Goal: Transaction & Acquisition: Obtain resource

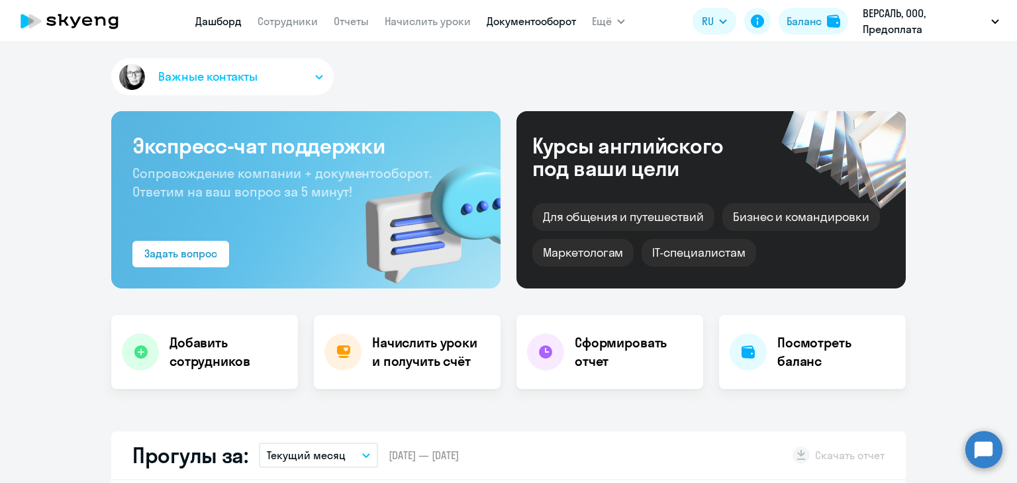
click at [530, 23] on link "Документооборот" at bounding box center [531, 21] width 89 height 13
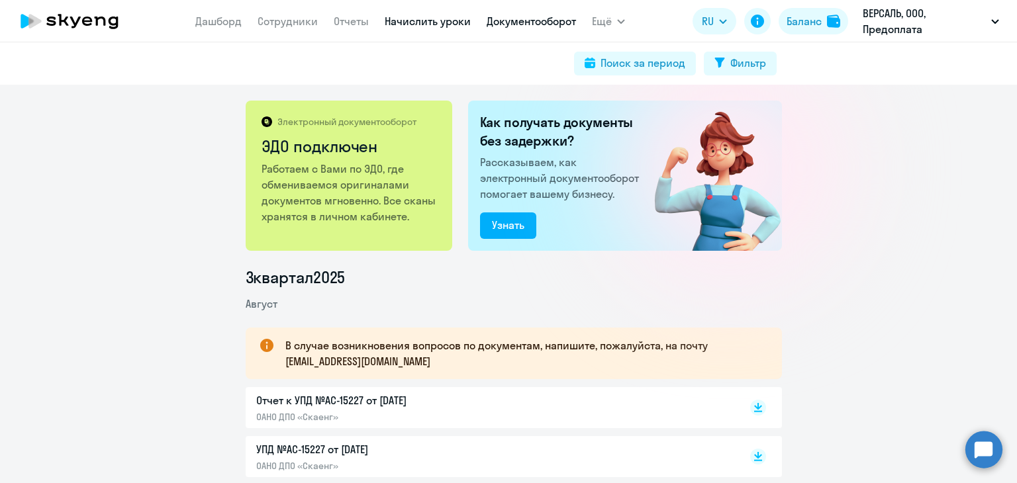
click at [412, 22] on link "Начислить уроки" at bounding box center [428, 21] width 86 height 13
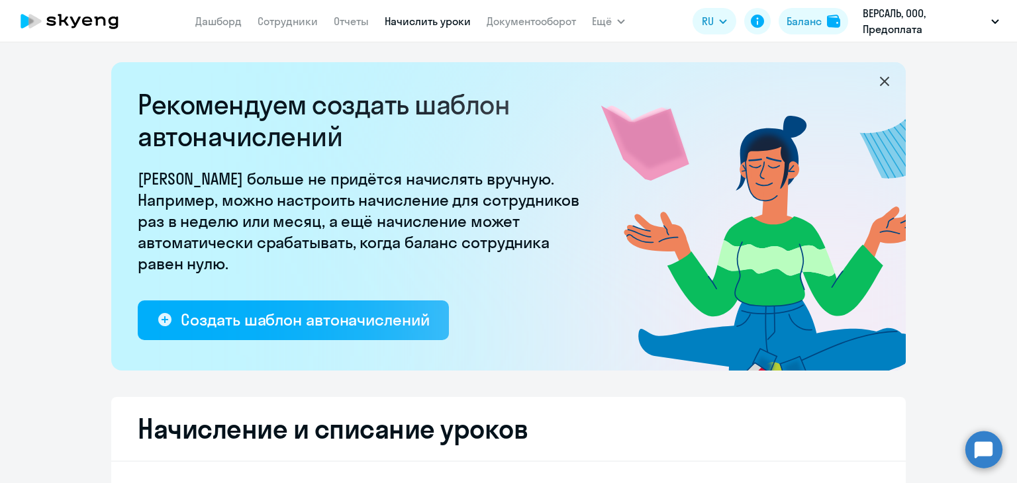
select select "10"
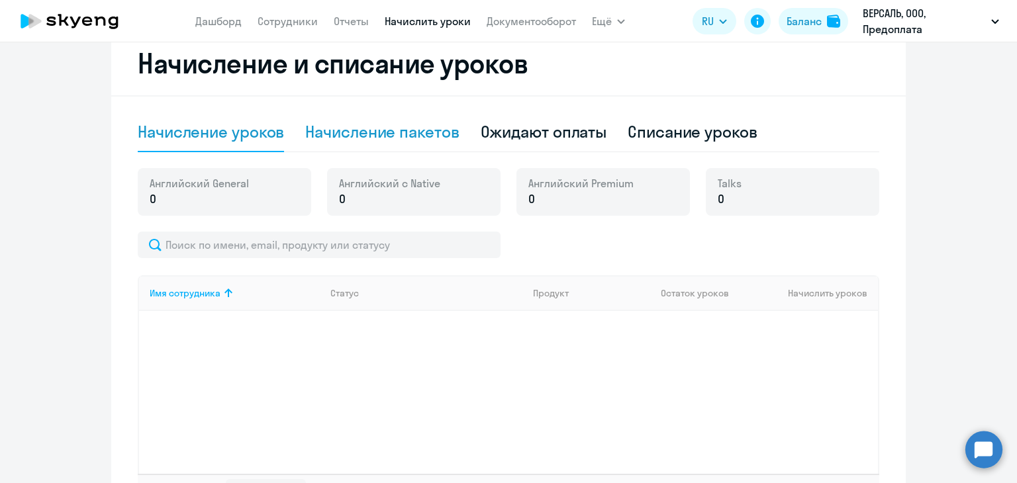
click at [422, 137] on div "Начисление пакетов" at bounding box center [382, 131] width 154 height 21
select select "10"
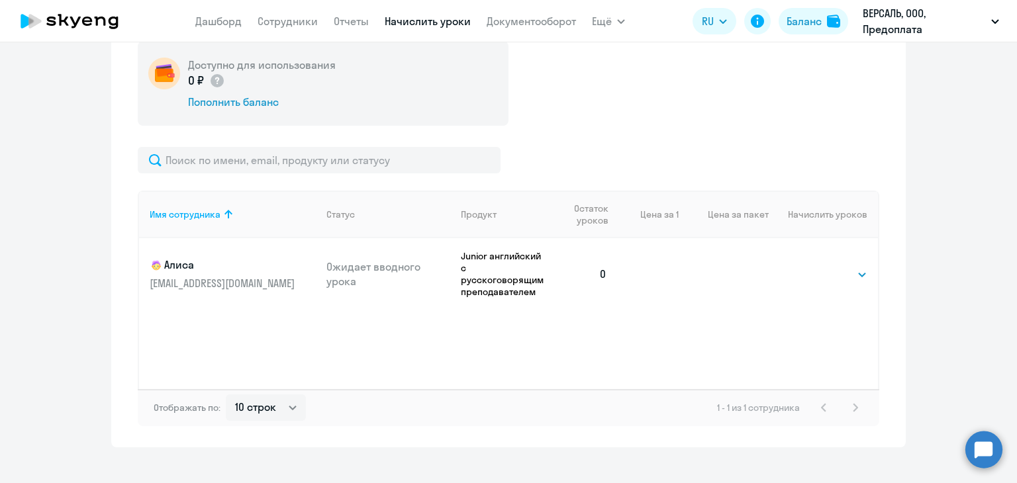
scroll to position [498, 0]
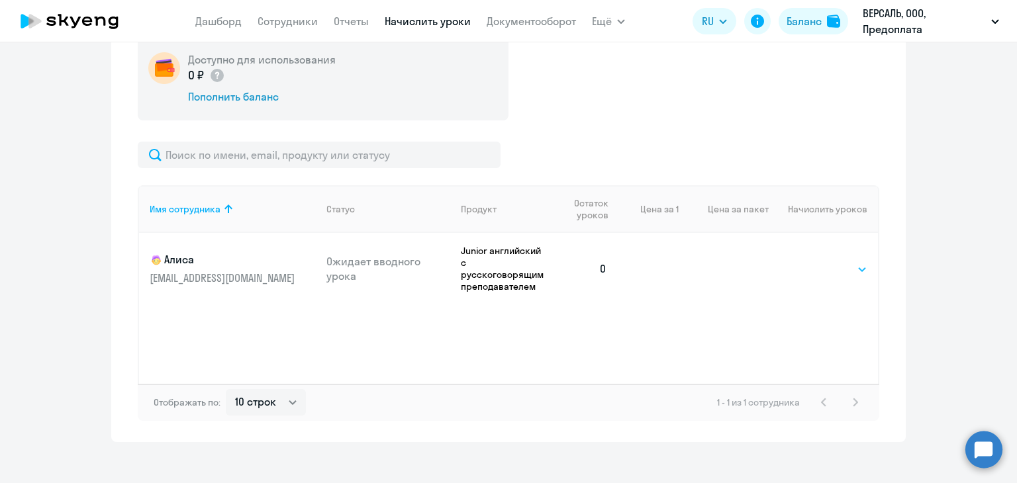
click at [808, 271] on td "Выбрать 4 8 16 32 64 96 128 Выбрать" at bounding box center [823, 268] width 109 height 71
click at [835, 265] on select "Выбрать 4 8 16 32 64 96 128" at bounding box center [840, 269] width 54 height 16
select select "128"
click at [813, 261] on select "Выбрать 4 8 16 32 64 96 128" at bounding box center [840, 269] width 54 height 16
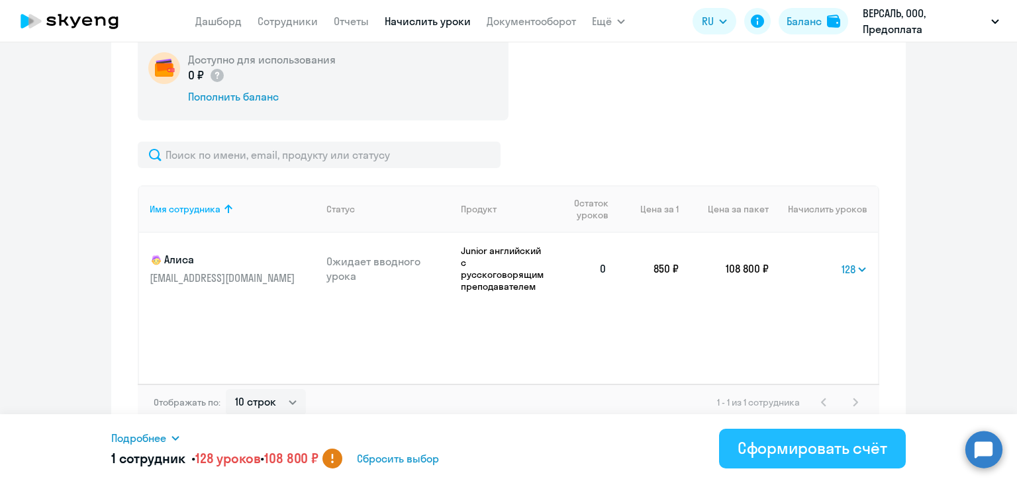
click at [791, 444] on div "Сформировать счёт" at bounding box center [812, 448] width 150 height 21
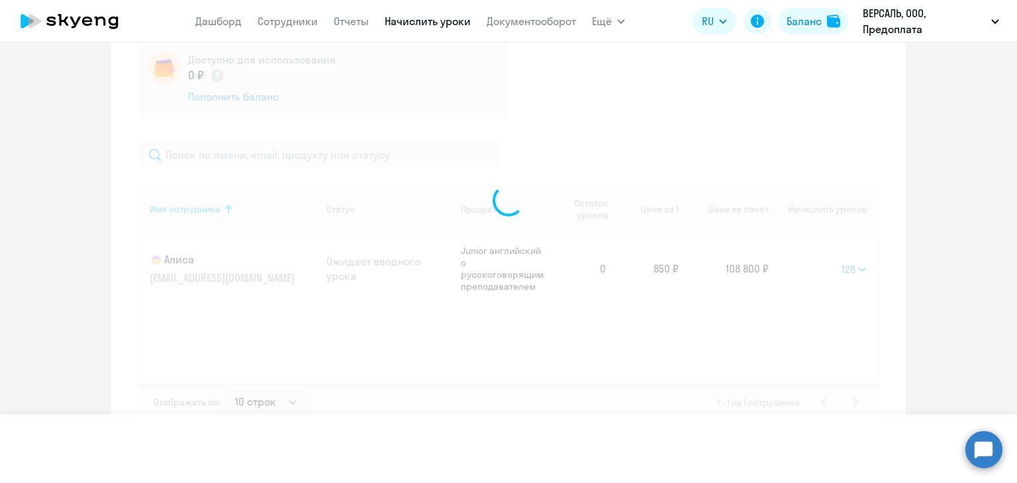
select select
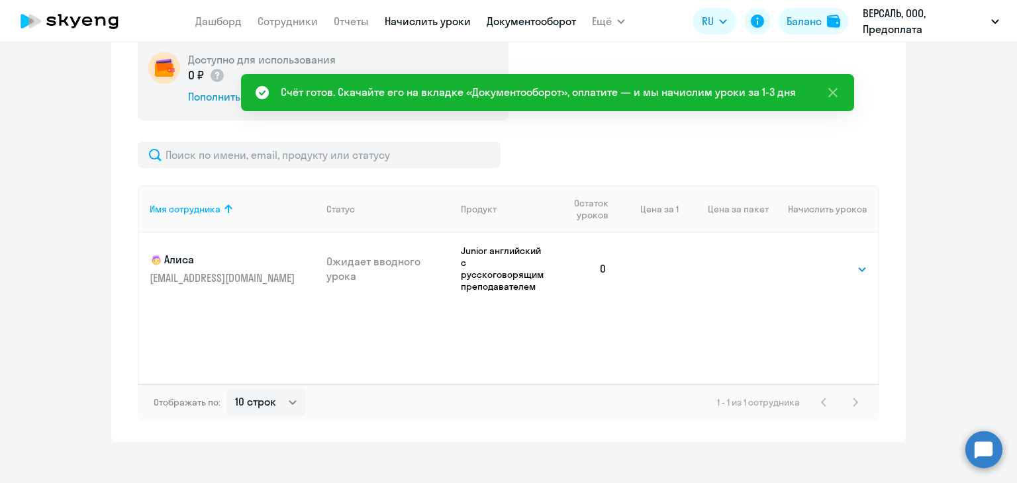
click at [553, 25] on link "Документооборот" at bounding box center [531, 21] width 89 height 13
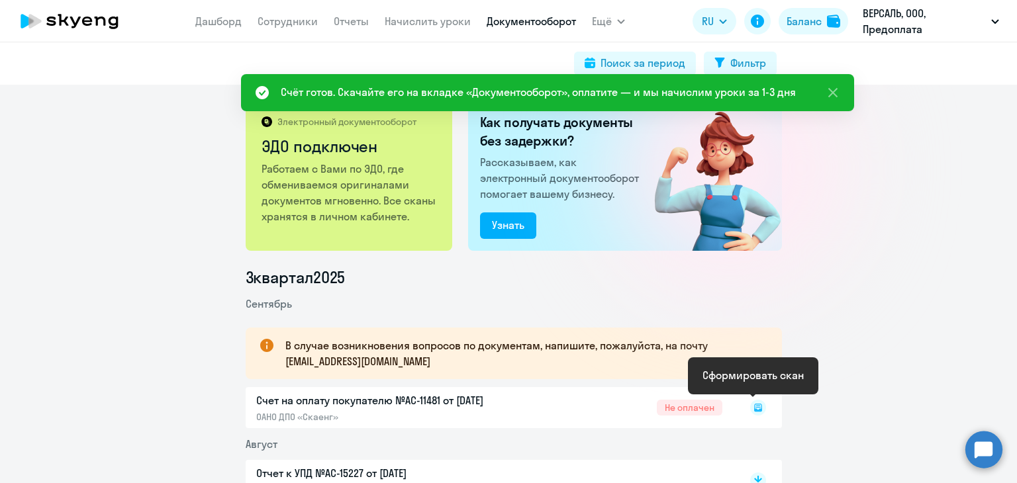
click at [756, 406] on icon at bounding box center [758, 408] width 8 height 8
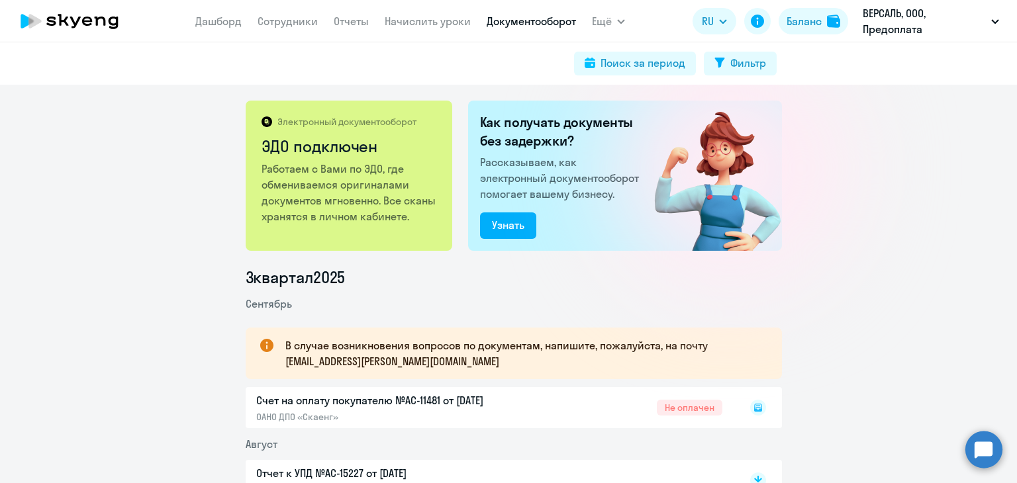
click at [750, 404] on rect at bounding box center [758, 408] width 16 height 16
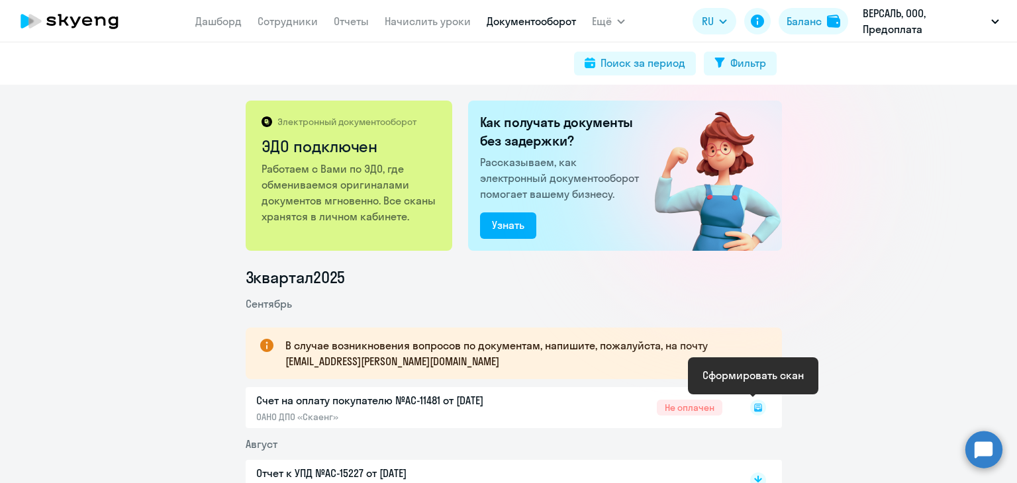
drag, startPoint x: 753, startPoint y: 406, endPoint x: 720, endPoint y: 387, distance: 37.9
click at [753, 406] on rect at bounding box center [758, 408] width 16 height 16
click at [756, 410] on rect at bounding box center [758, 408] width 16 height 16
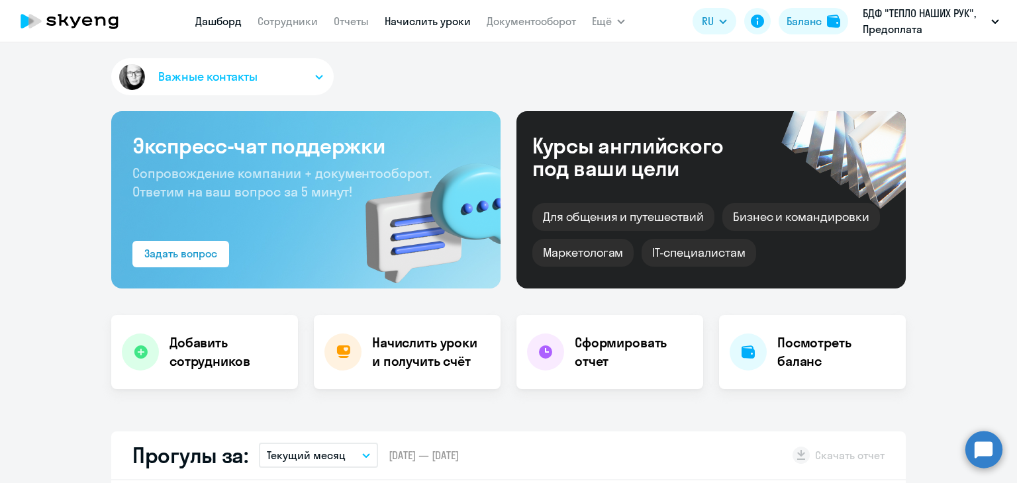
click at [411, 19] on link "Начислить уроки" at bounding box center [428, 21] width 86 height 13
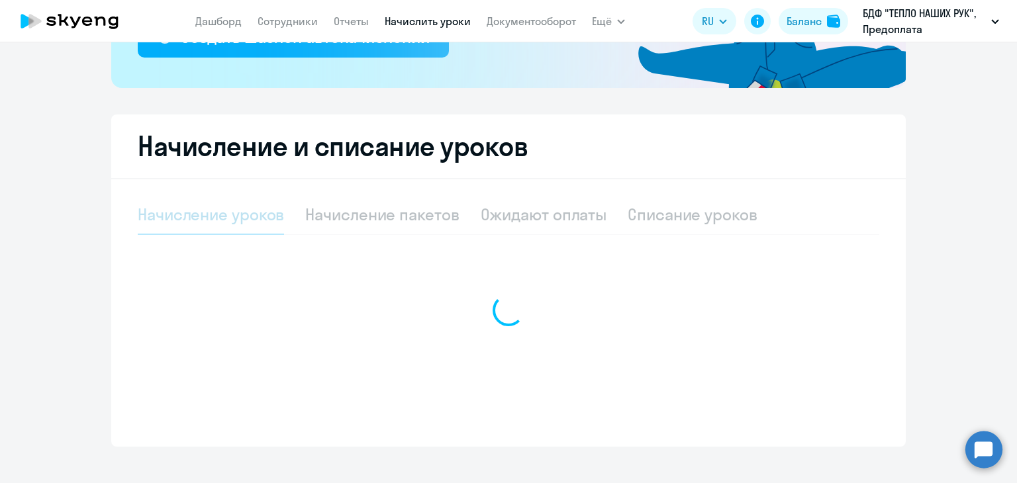
select select "10"
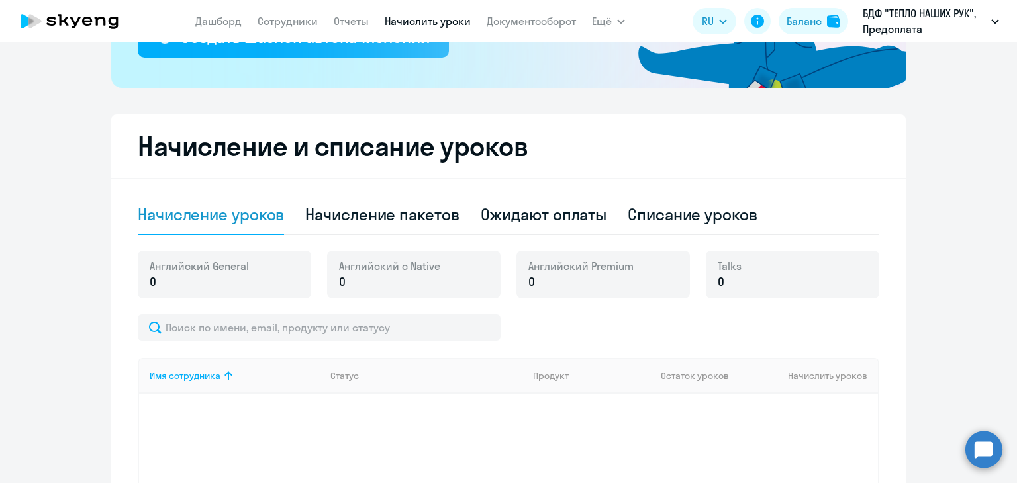
scroll to position [299, 0]
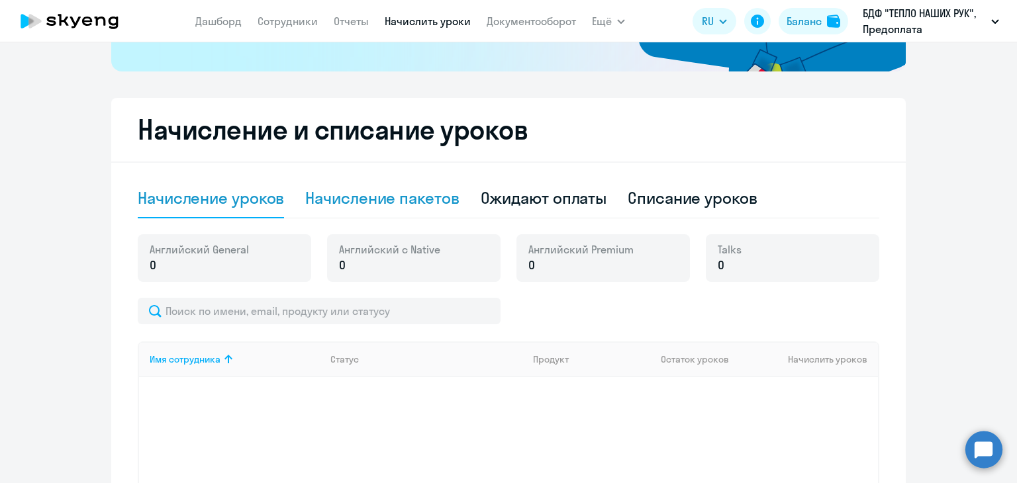
click at [387, 190] on div "Начисление пакетов" at bounding box center [382, 197] width 154 height 21
select select "10"
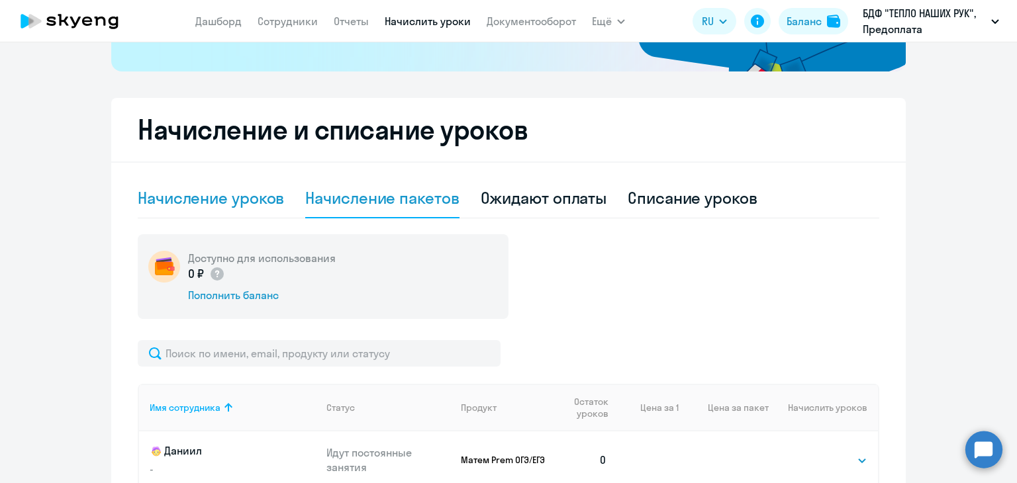
click at [214, 197] on div "Начисление уроков" at bounding box center [211, 197] width 146 height 21
select select "10"
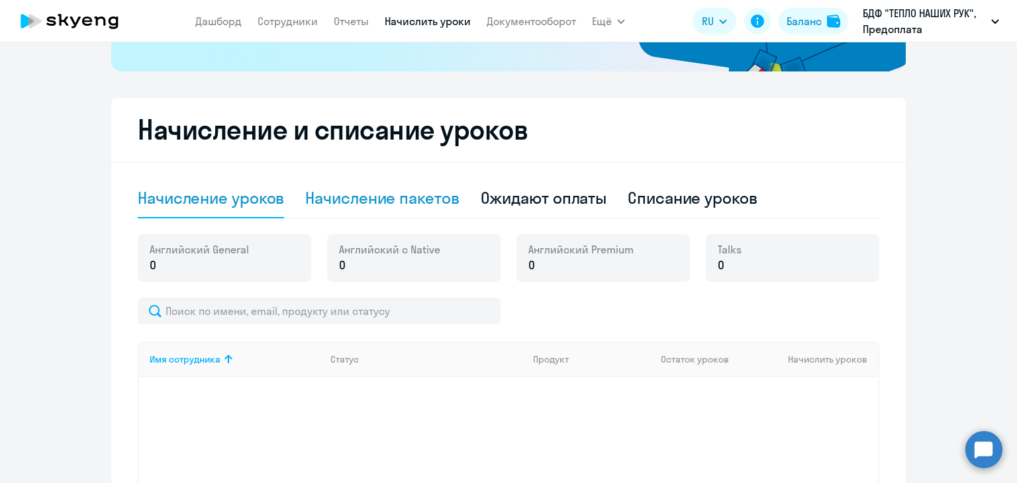
click at [369, 196] on div "Начисление пакетов" at bounding box center [382, 197] width 154 height 21
select select "10"
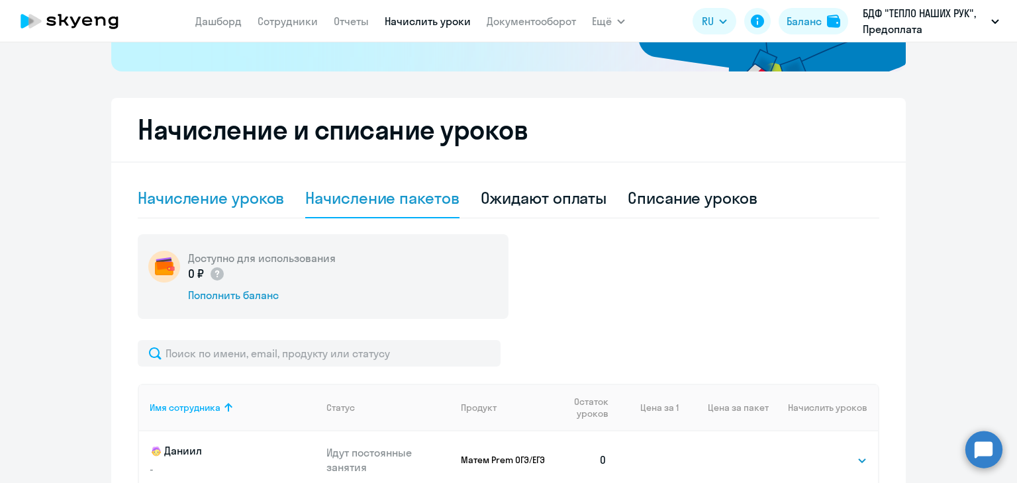
click at [253, 197] on div "Начисление уроков" at bounding box center [211, 197] width 146 height 21
select select "10"
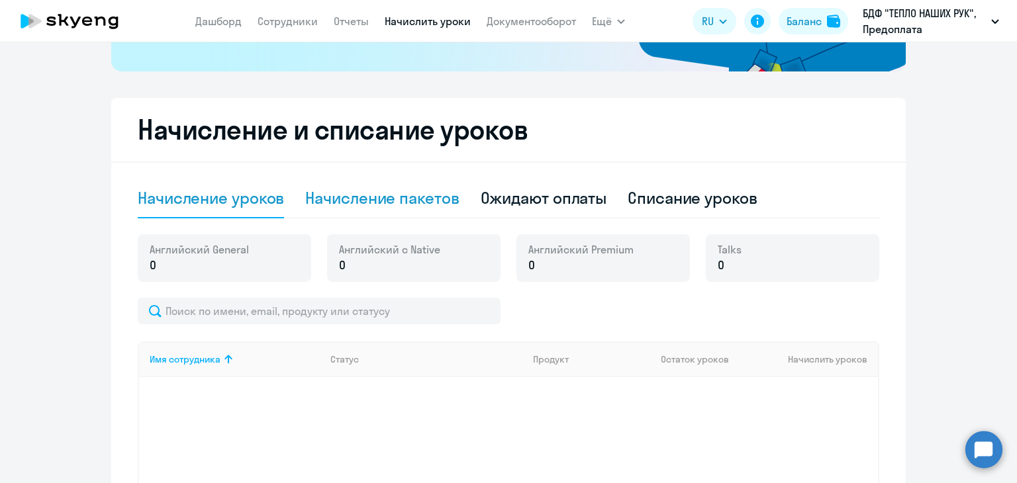
click at [357, 199] on div "Начисление пакетов" at bounding box center [382, 197] width 154 height 21
select select "10"
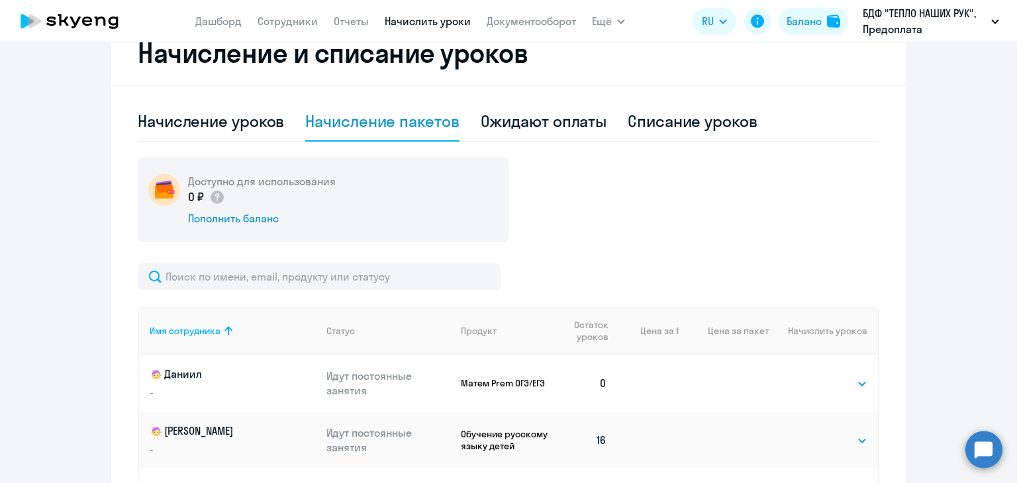
scroll to position [131, 0]
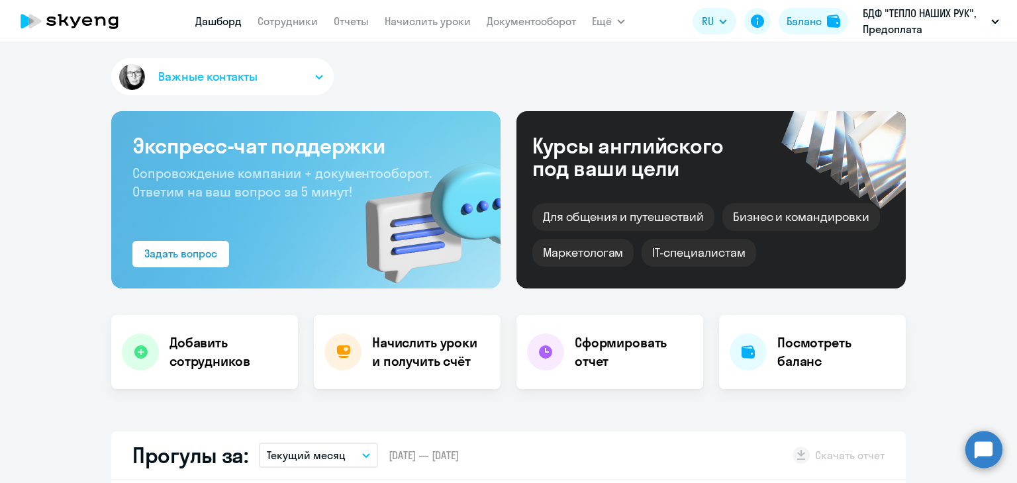
click at [286, 29] on app-menu-item-link "Сотрудники" at bounding box center [288, 21] width 60 height 17
click at [285, 22] on link "Сотрудники" at bounding box center [288, 21] width 60 height 13
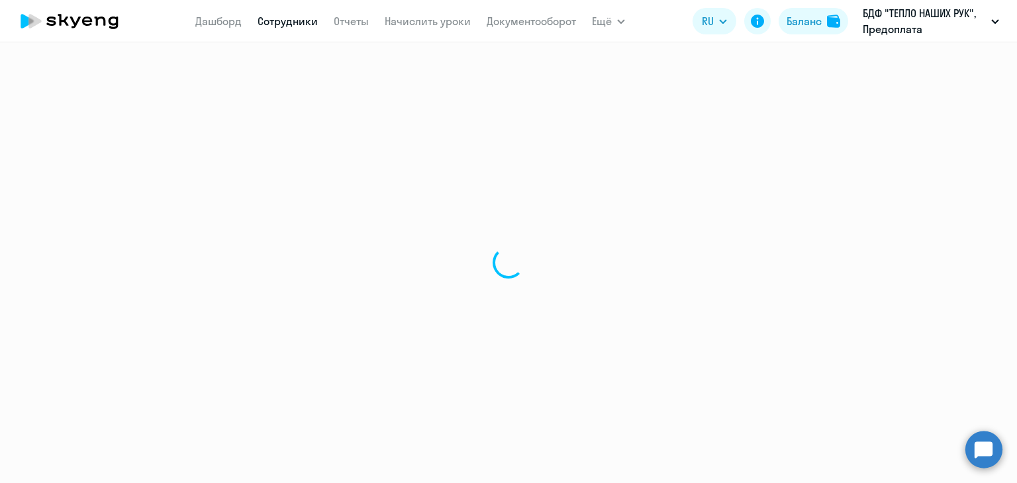
select select "30"
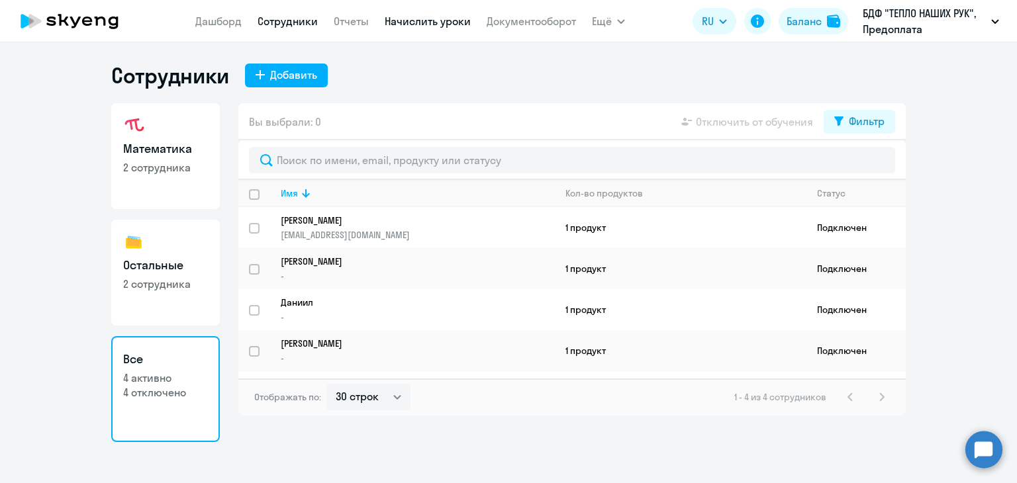
click at [413, 24] on link "Начислить уроки" at bounding box center [428, 21] width 86 height 13
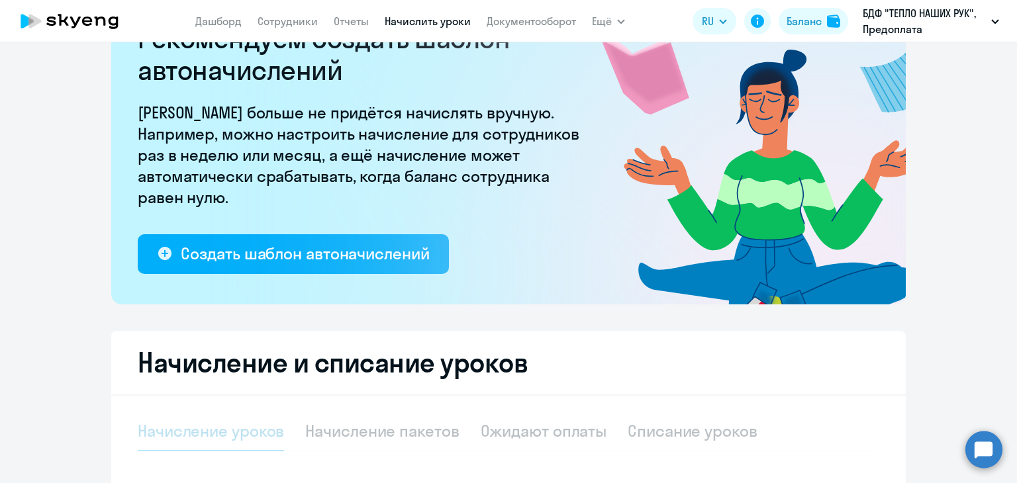
select select "10"
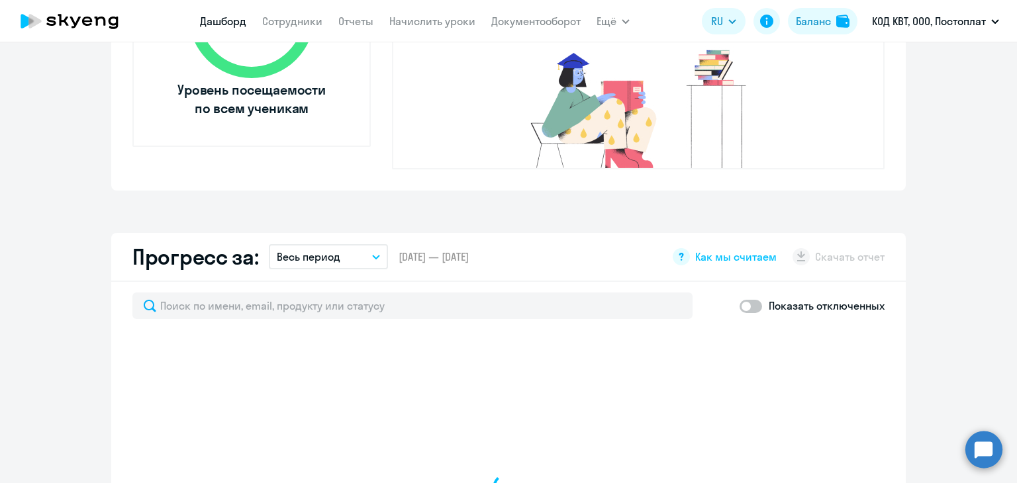
scroll to position [662, 0]
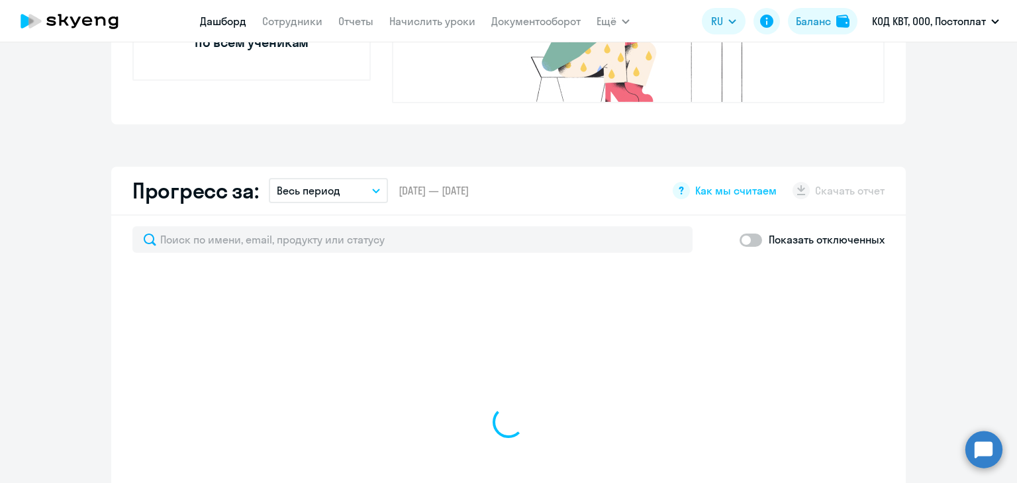
select select "30"
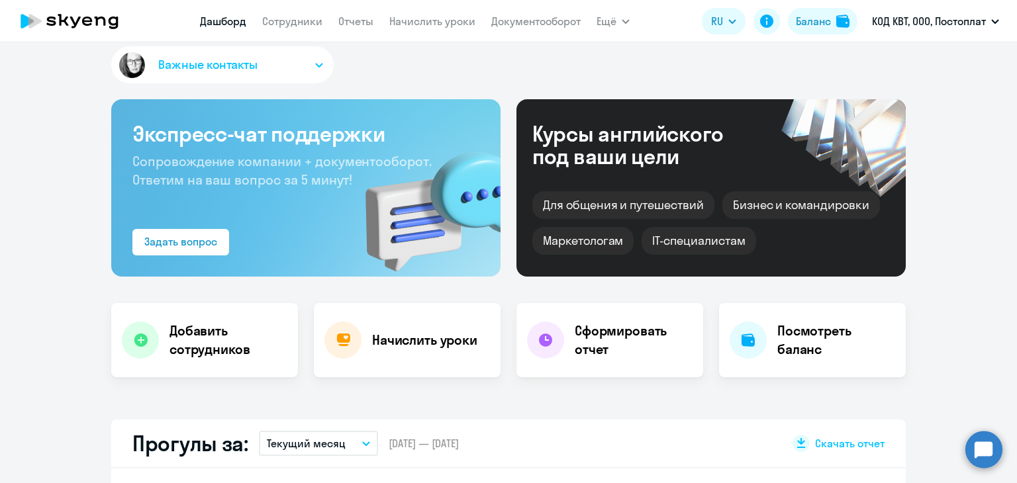
scroll to position [0, 0]
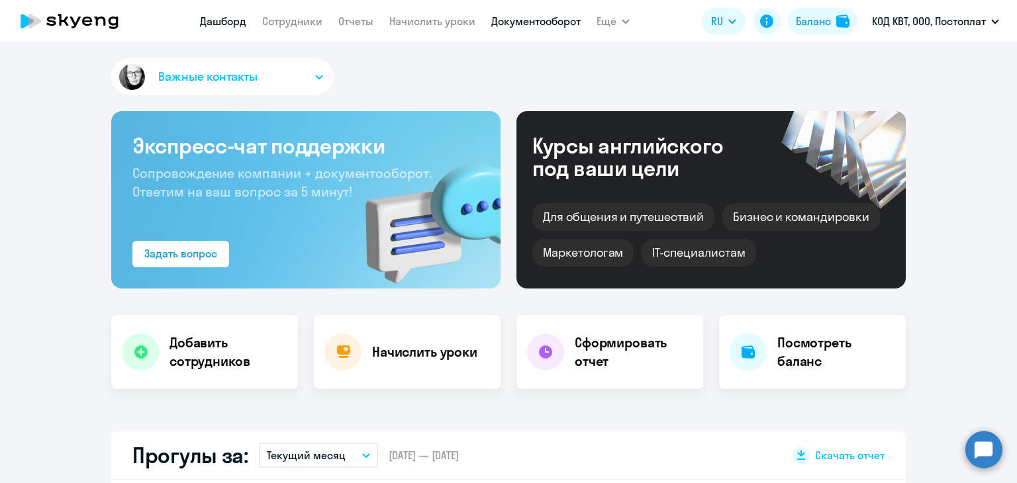
click at [533, 23] on link "Документооборот" at bounding box center [535, 21] width 89 height 13
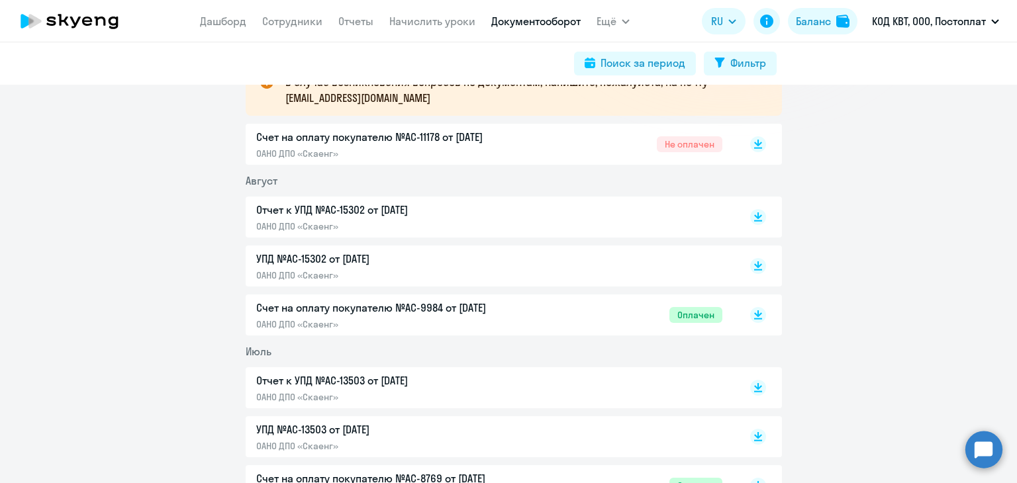
scroll to position [265, 0]
click at [376, 207] on p "Отчет к УПД №AC-15302 от [DATE]" at bounding box center [395, 209] width 278 height 16
click at [750, 211] on rect at bounding box center [758, 216] width 16 height 16
